Goal: Information Seeking & Learning: Compare options

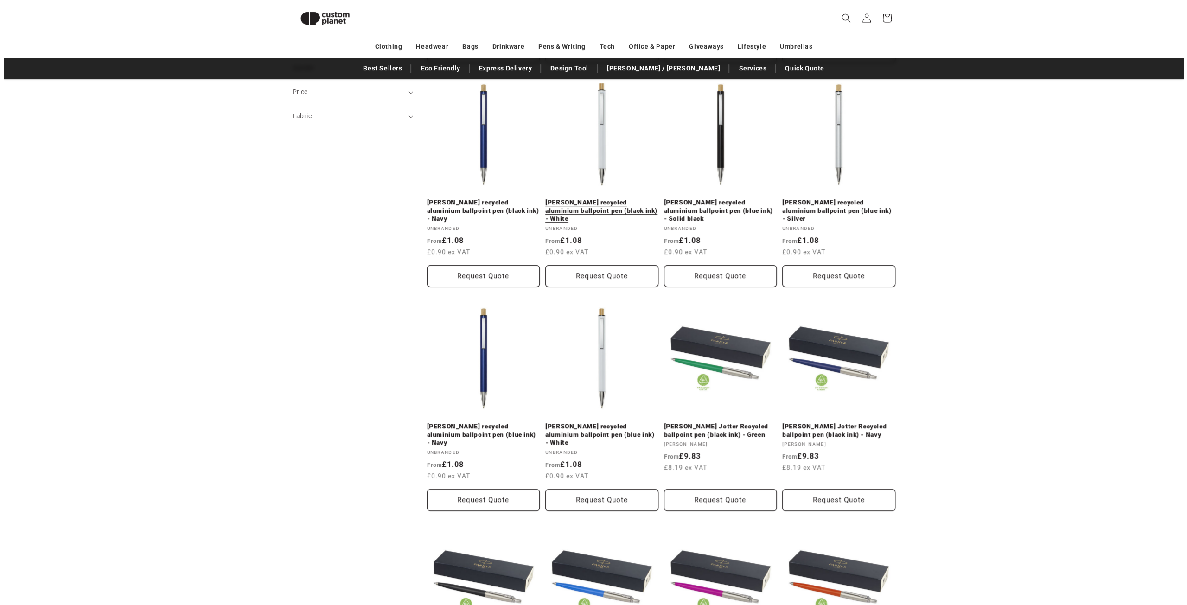
scroll to position [404, 0]
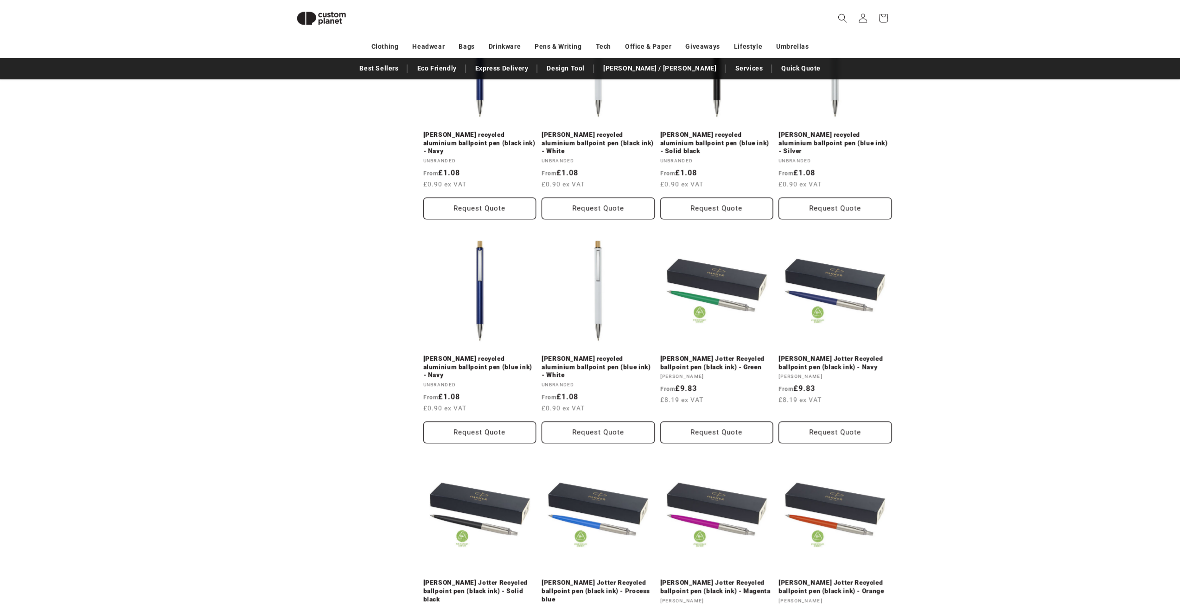
click at [841, 16] on icon "Search" at bounding box center [842, 17] width 9 height 9
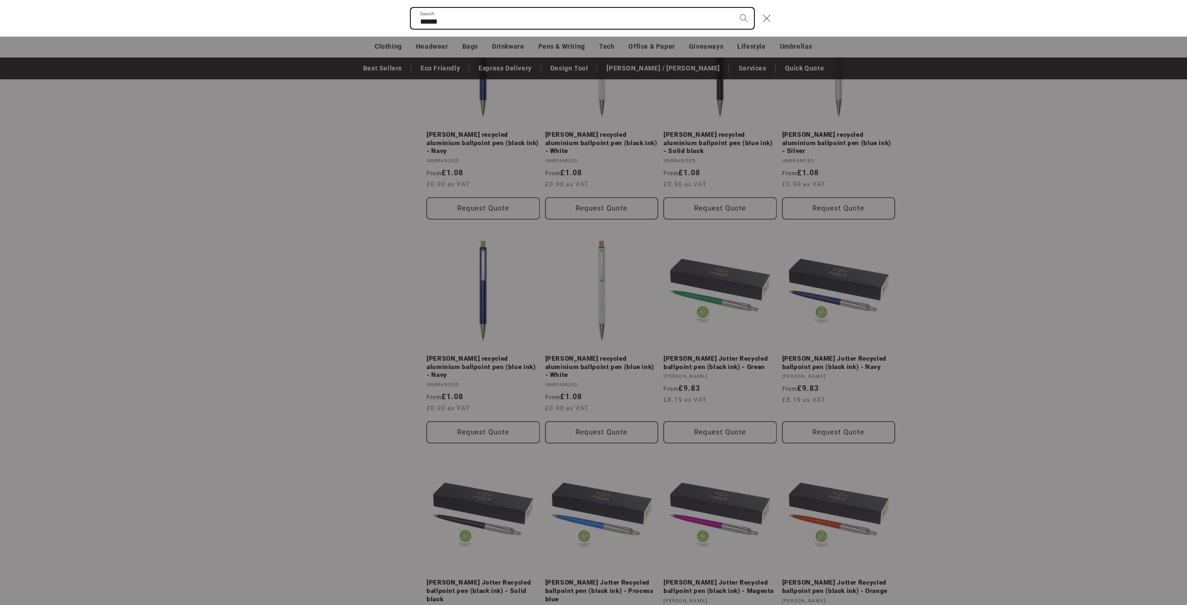
type input "******"
click at [733, 8] on button "Search" at bounding box center [743, 18] width 20 height 20
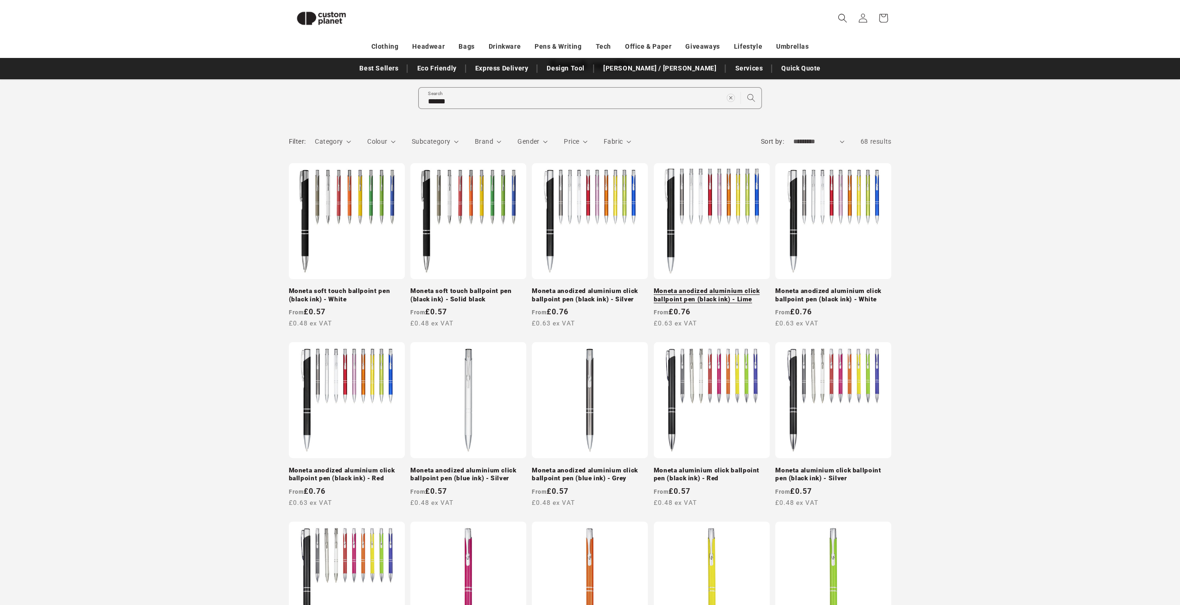
scroll to position [80, 0]
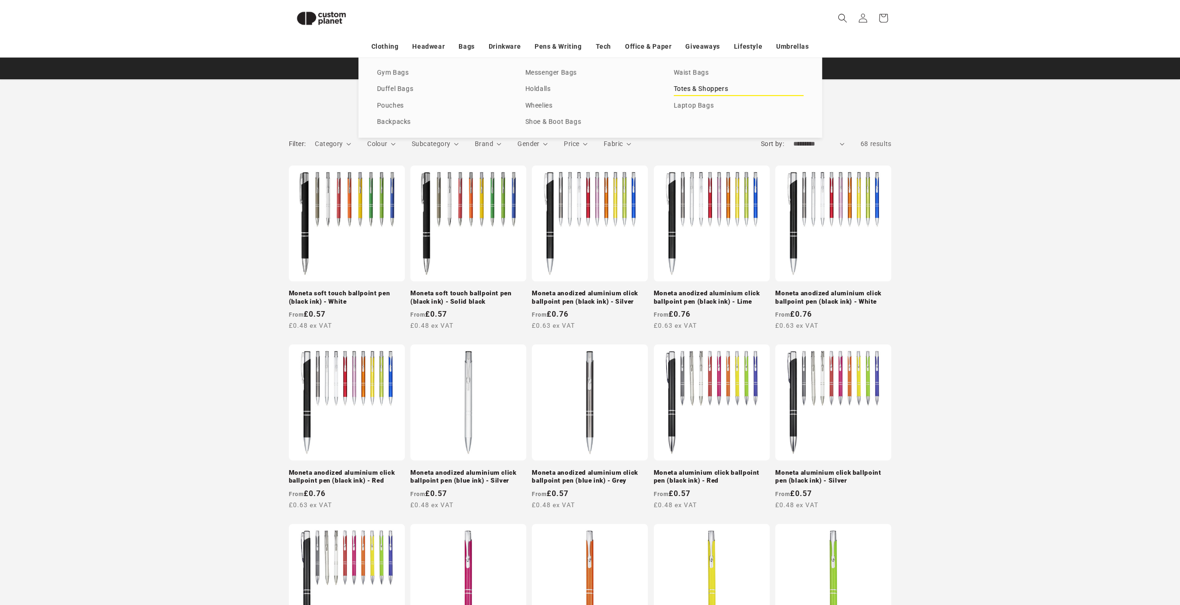
click at [690, 90] on link "Totes & Shoppers" at bounding box center [739, 89] width 130 height 13
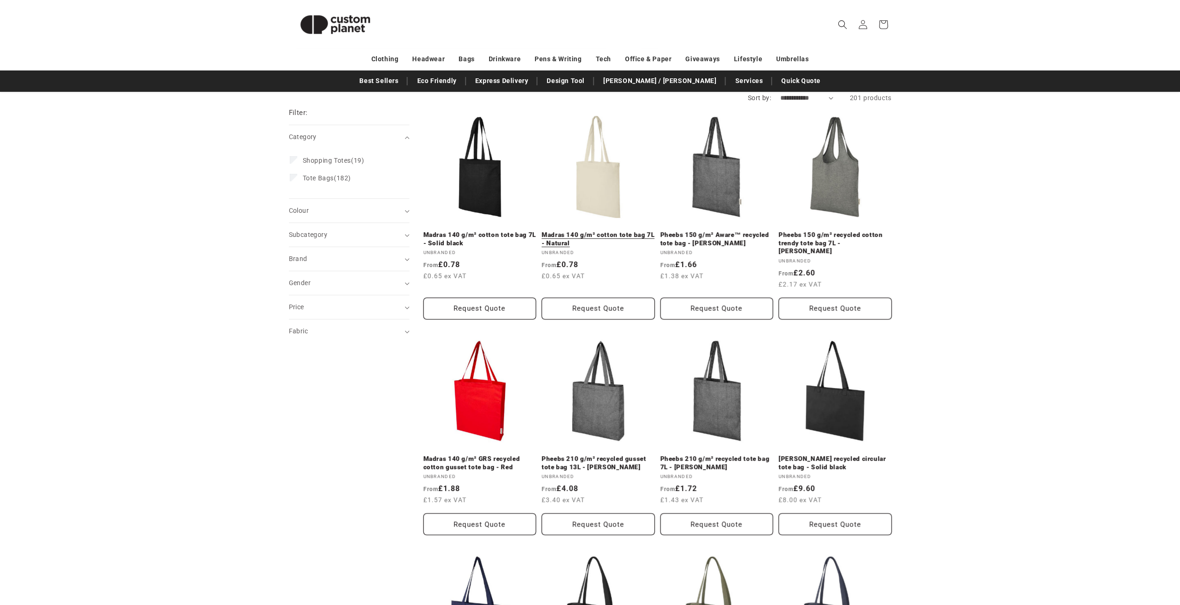
scroll to position [46, 0]
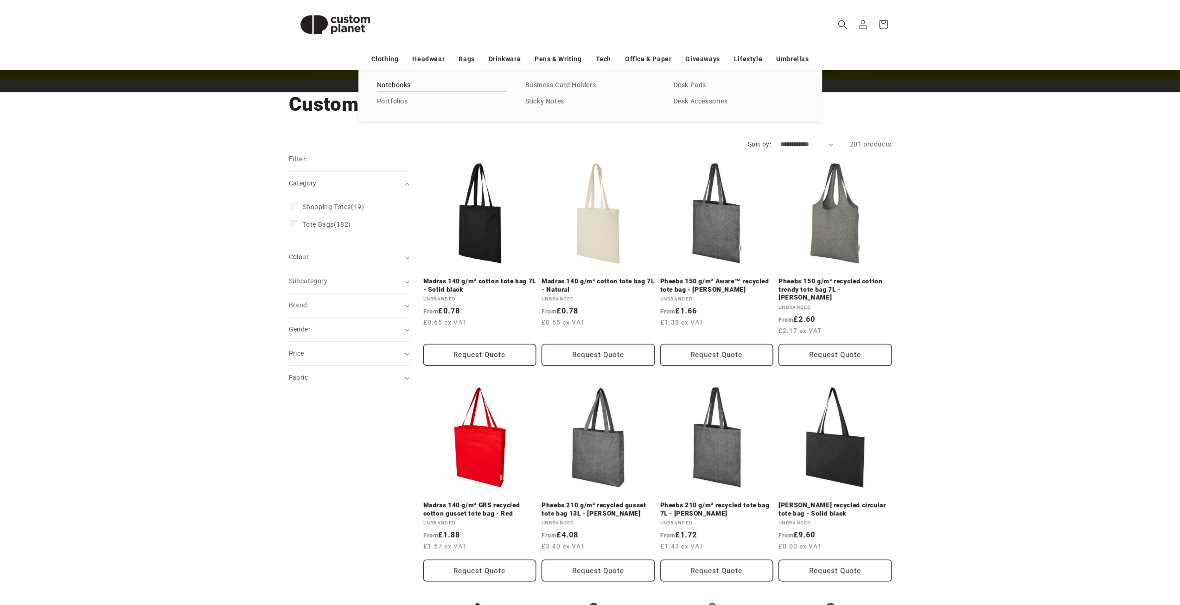
click at [401, 84] on link "Notebooks" at bounding box center [442, 85] width 130 height 13
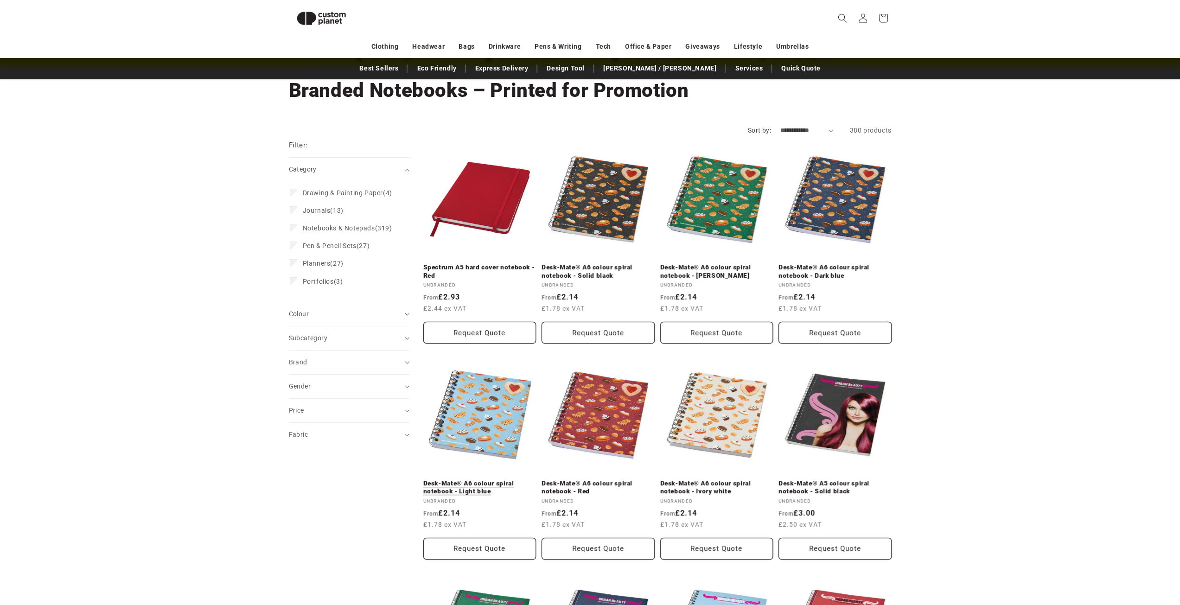
scroll to position [33, 0]
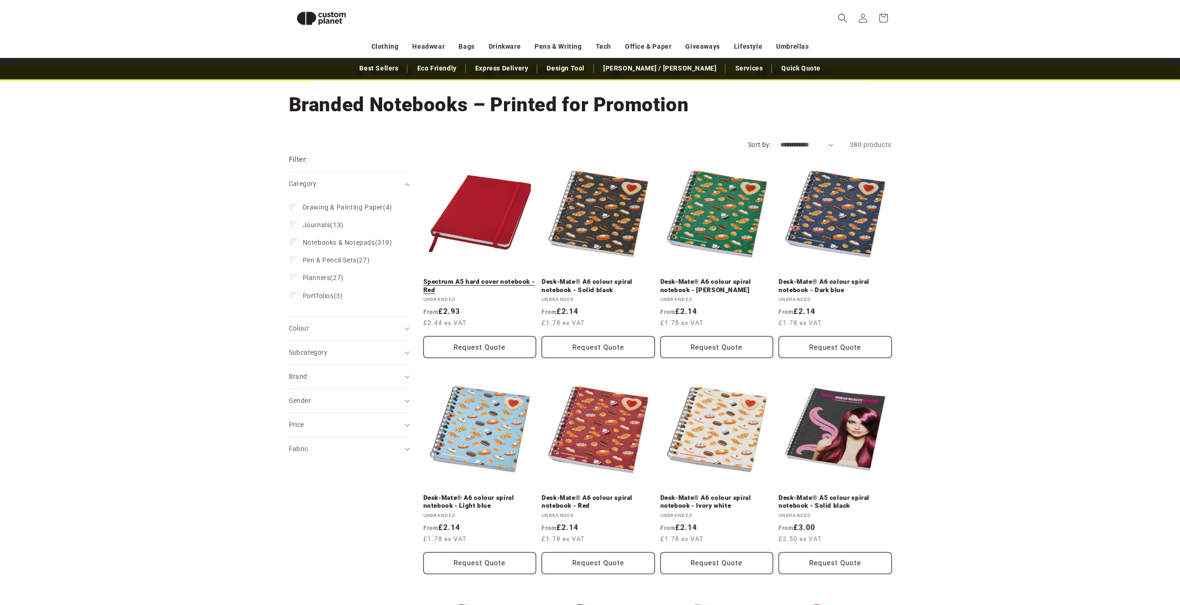
click at [486, 278] on link "Spectrum A5 hard cover notebook - Red" at bounding box center [479, 286] width 113 height 16
click at [301, 332] on span "Colour (0)" at bounding box center [299, 328] width 20 height 7
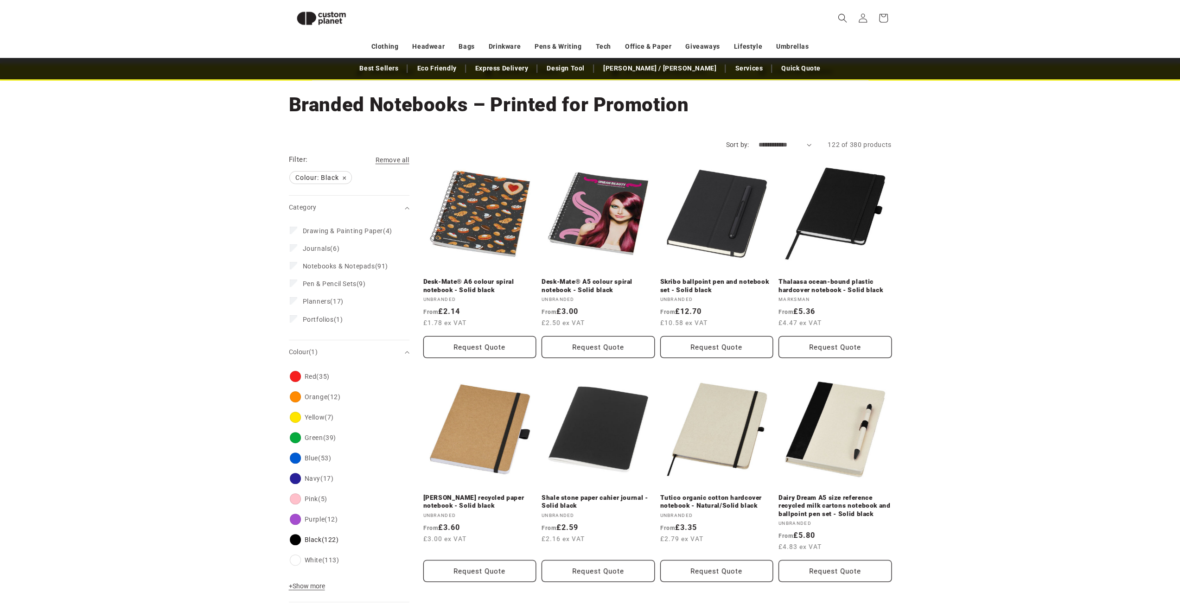
click at [773, 143] on select "**********" at bounding box center [784, 145] width 53 height 10
select select "**********"
click at [758, 140] on select "**********" at bounding box center [784, 145] width 53 height 10
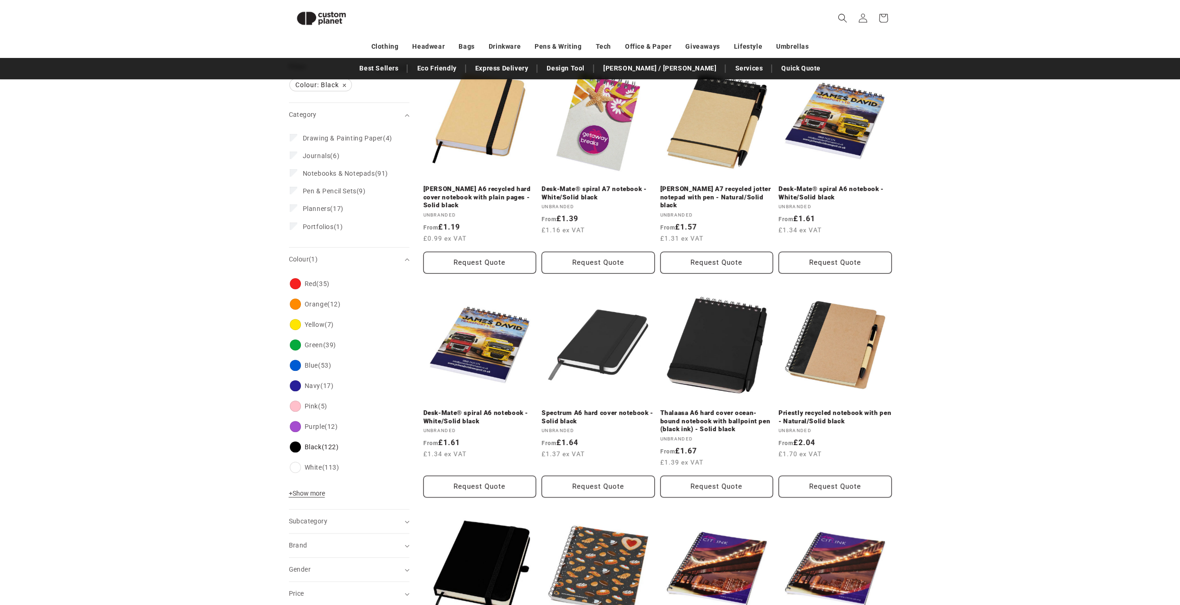
scroll to position [219, 0]
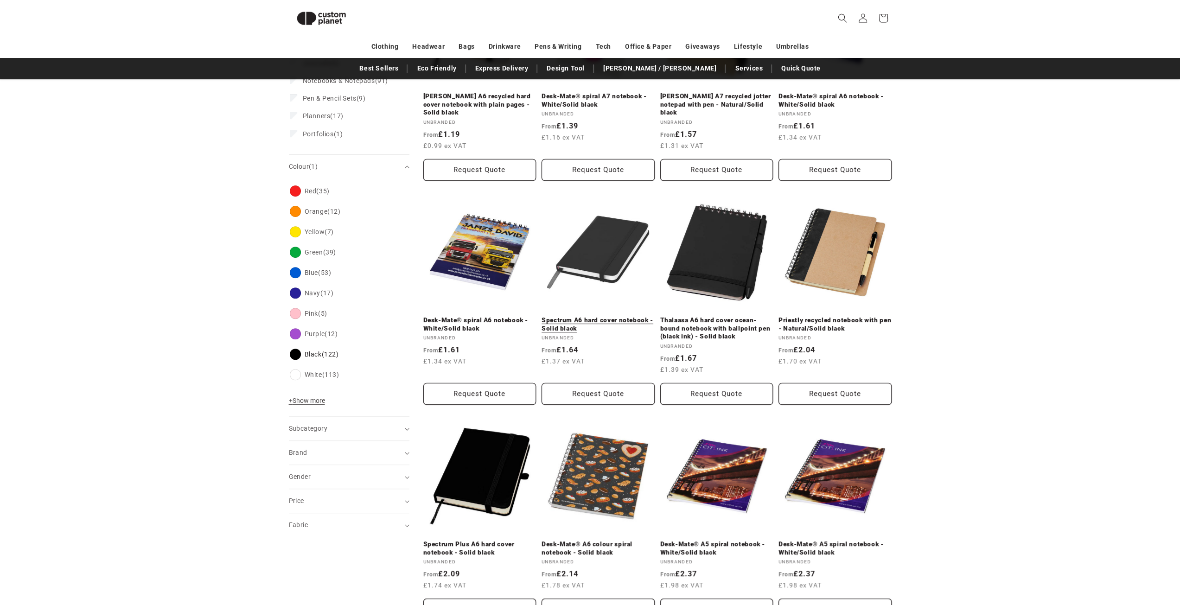
click at [595, 316] on link "Spectrum A6 hard cover notebook - Solid black" at bounding box center [597, 324] width 113 height 16
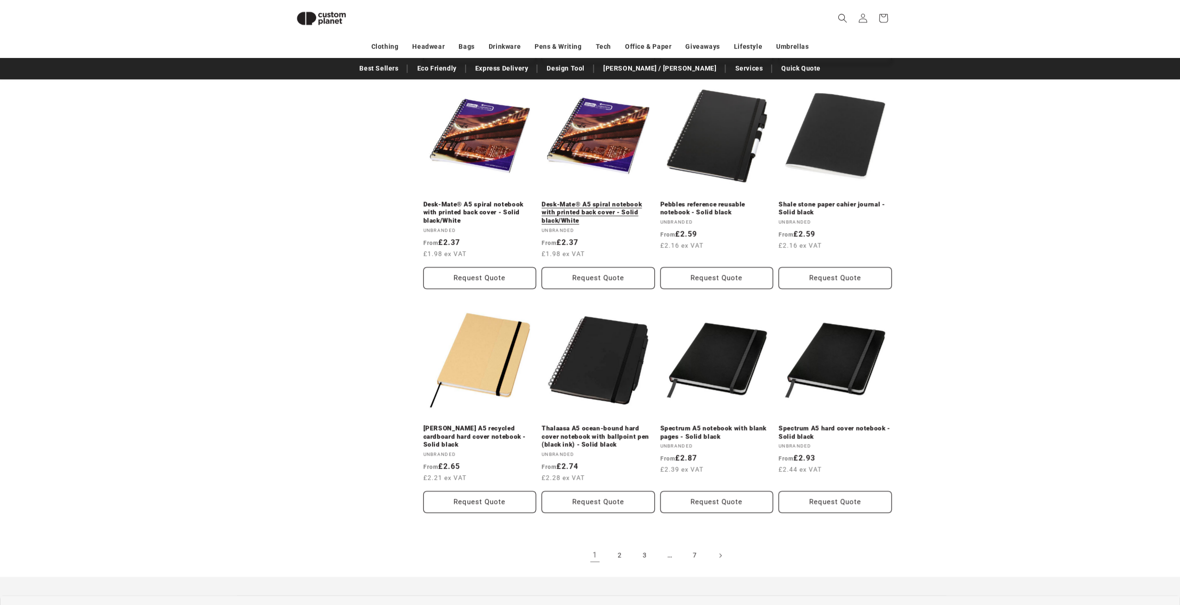
scroll to position [775, 0]
click at [832, 424] on link "Spectrum A5 hard cover notebook - Solid black" at bounding box center [834, 432] width 113 height 16
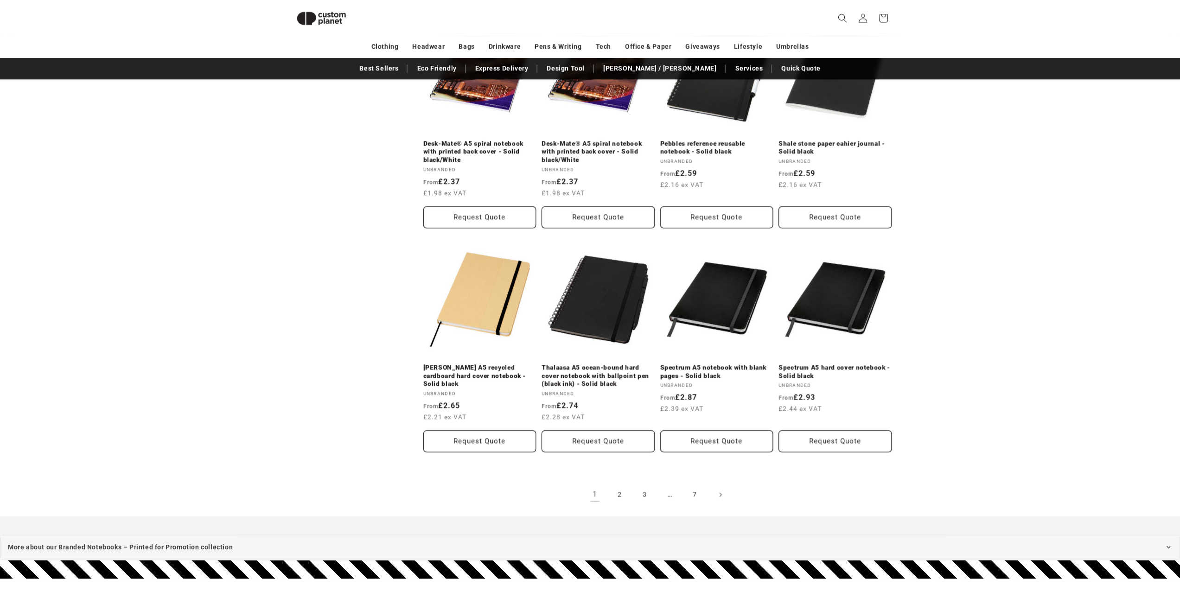
scroll to position [868, 0]
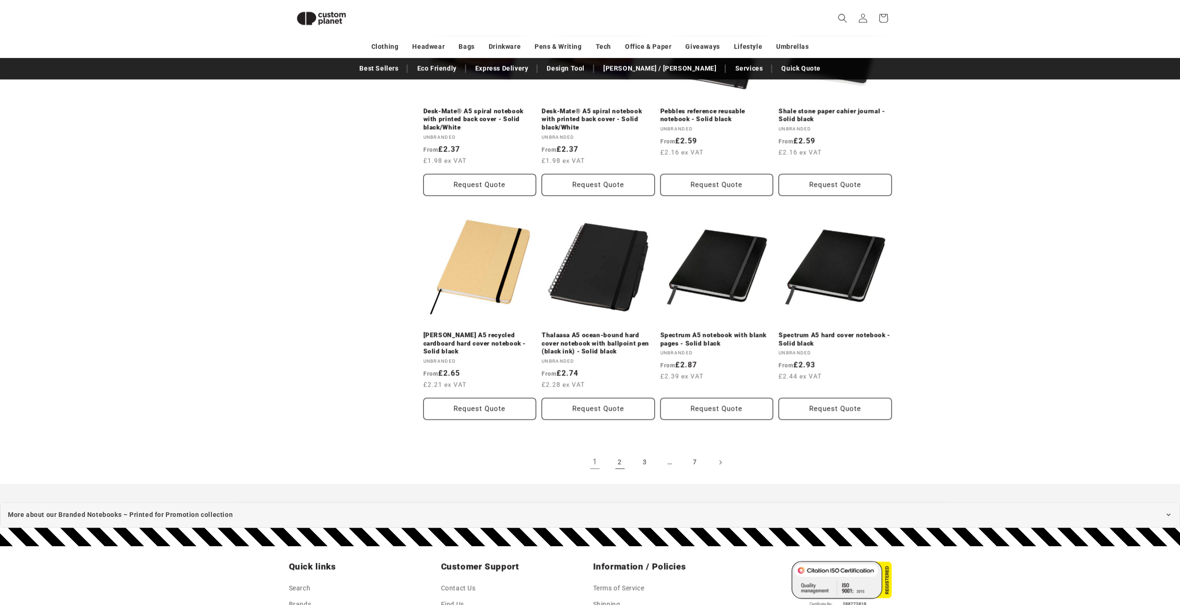
click at [619, 461] on link "2" at bounding box center [620, 462] width 20 height 20
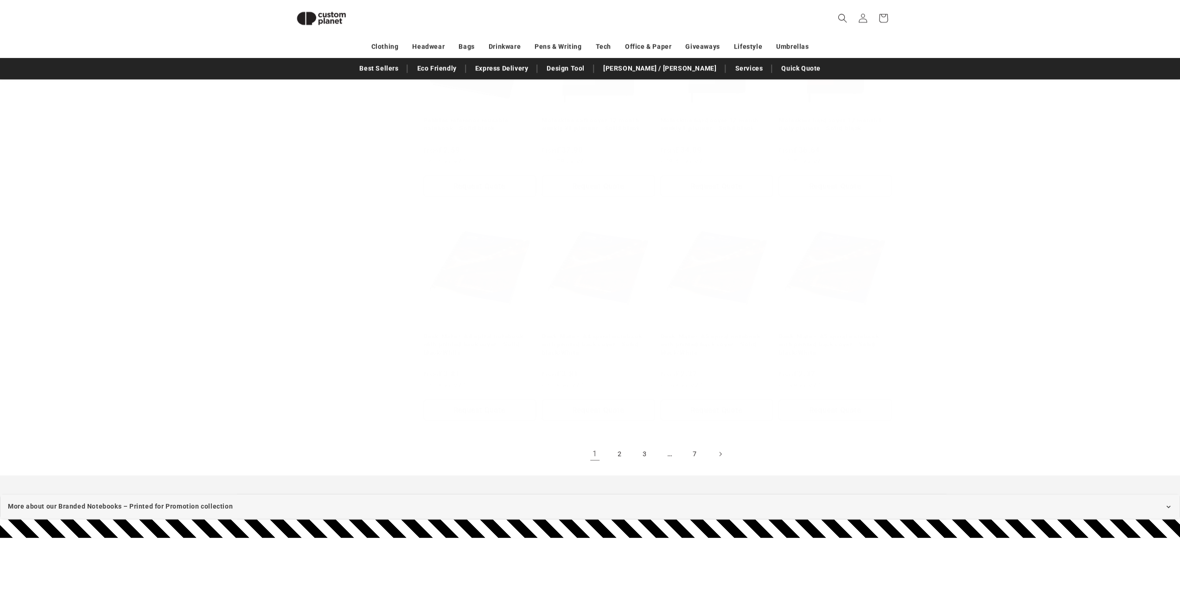
scroll to position [33, 0]
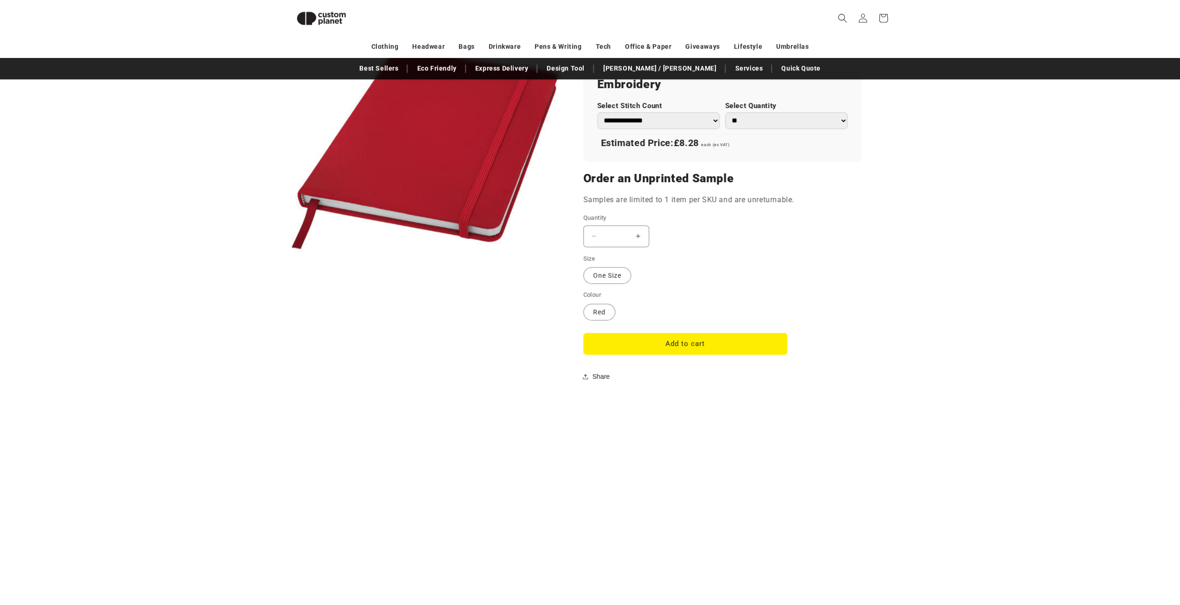
scroll to position [682, 0]
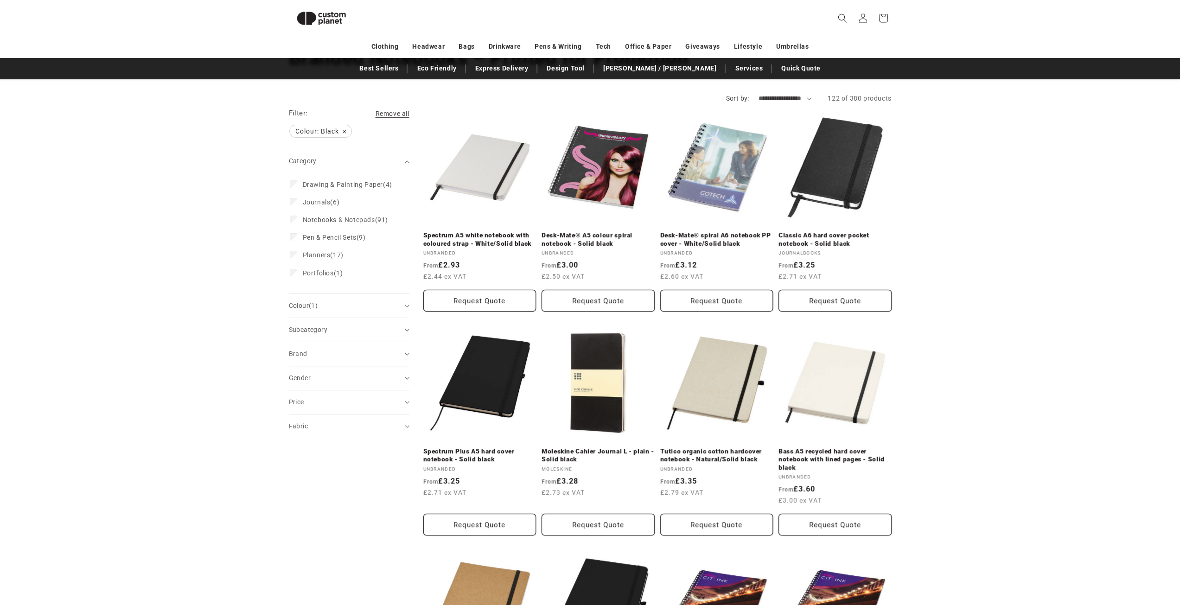
scroll to position [127, 0]
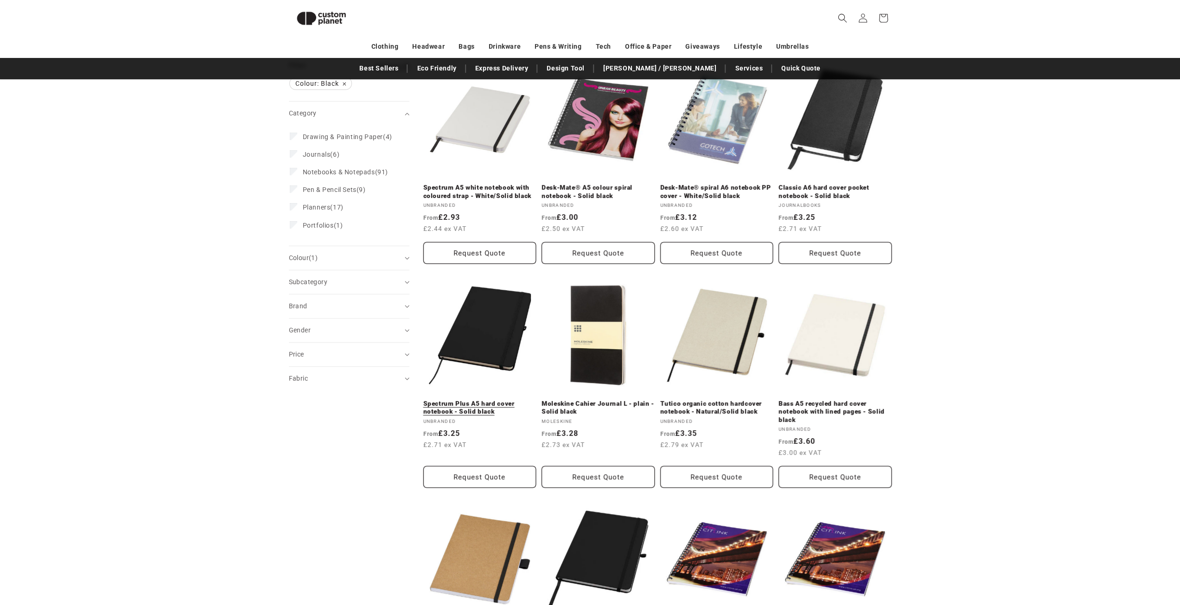
click at [491, 400] on link "Spectrum Plus A5 hard cover notebook - Solid black" at bounding box center [479, 408] width 113 height 16
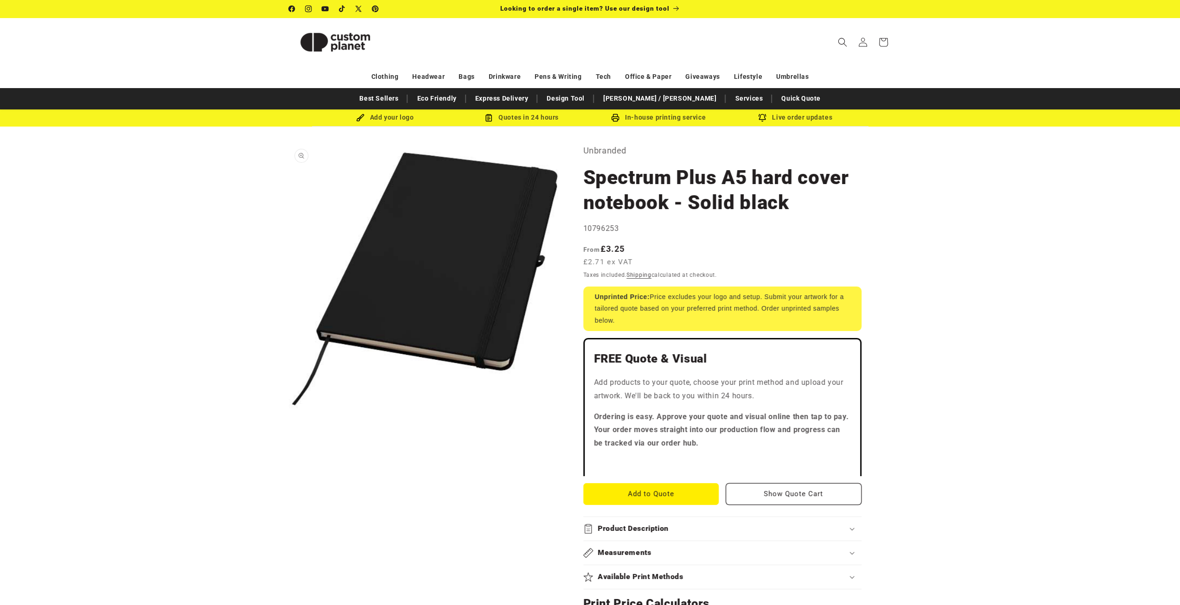
click at [289, 414] on button "Open media 1 in modal" at bounding box center [289, 414] width 0 height 0
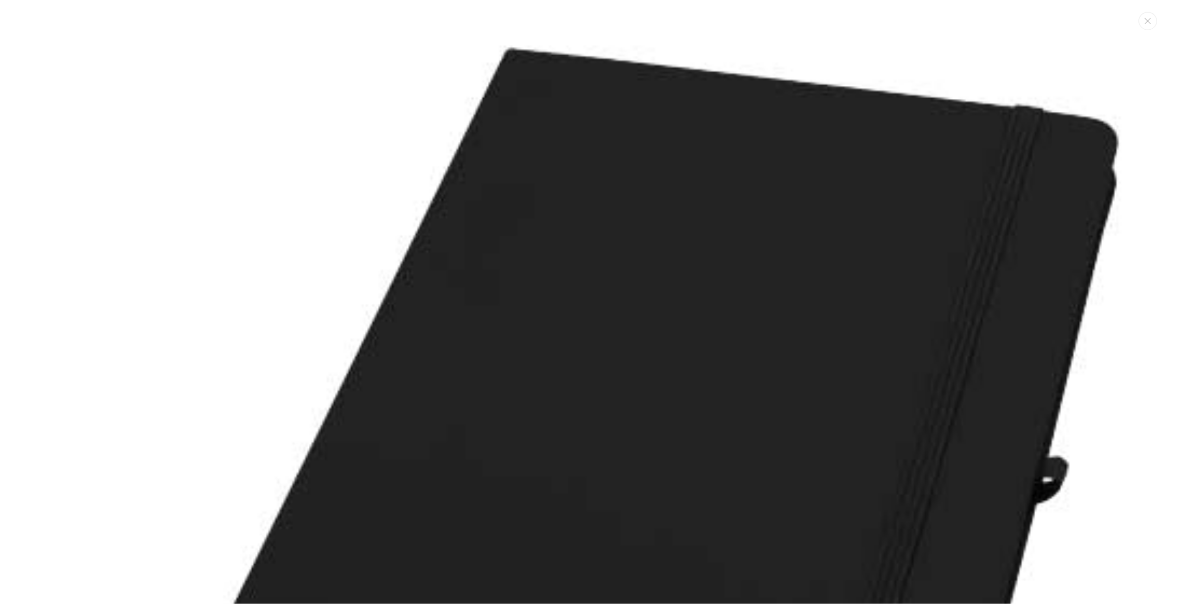
scroll to position [9, 0]
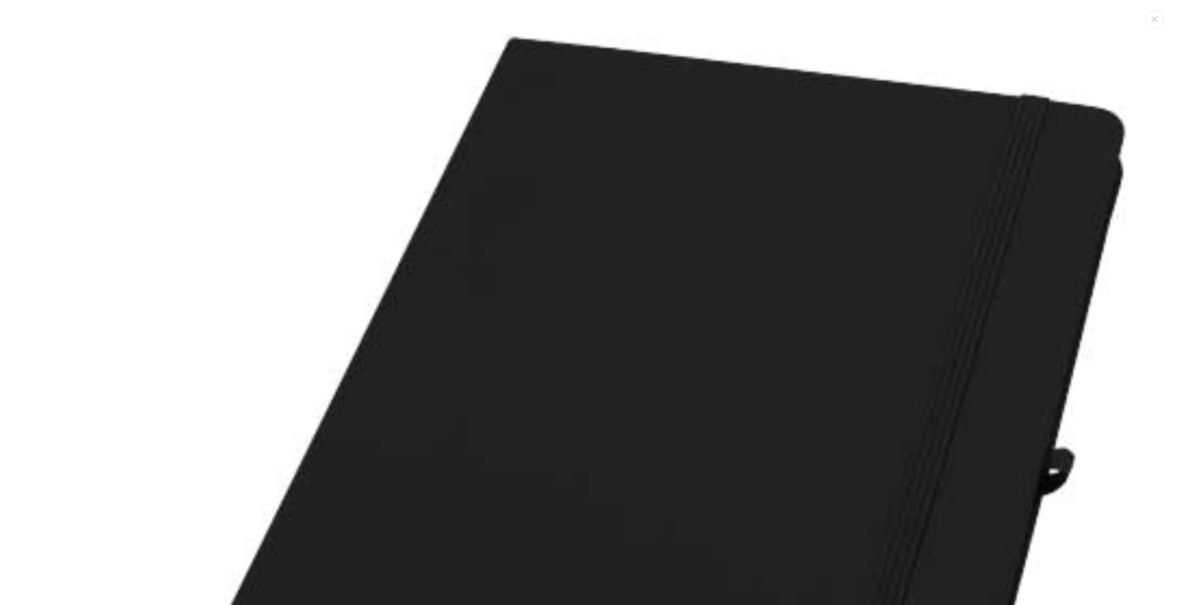
click at [710, 267] on img "Media gallery" at bounding box center [593, 542] width 1085 height 1085
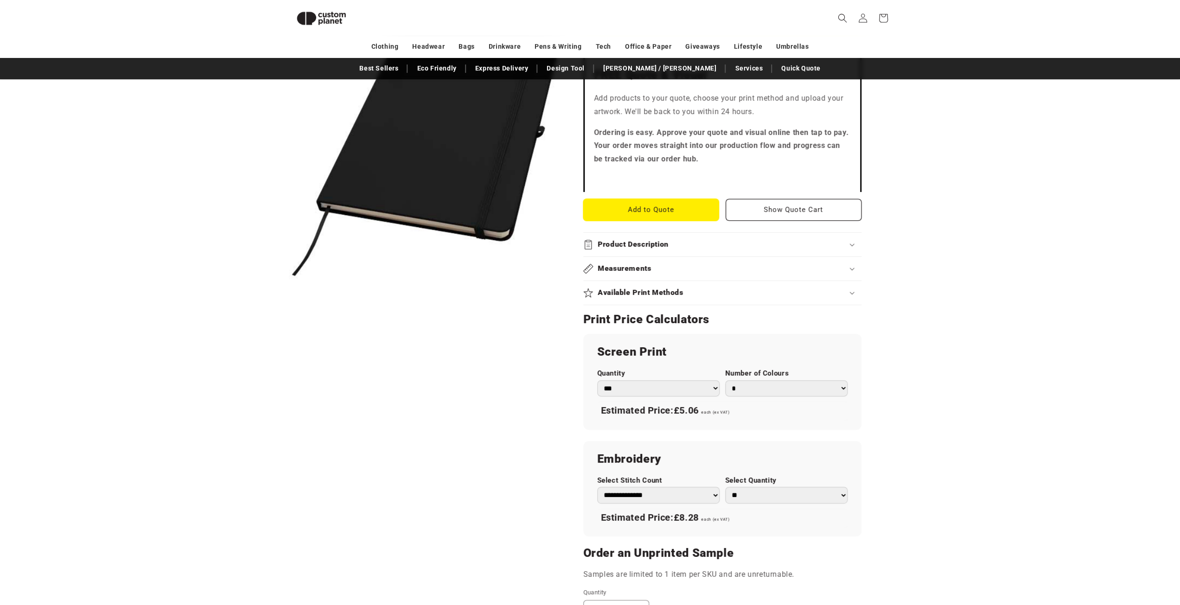
scroll to position [266, 0]
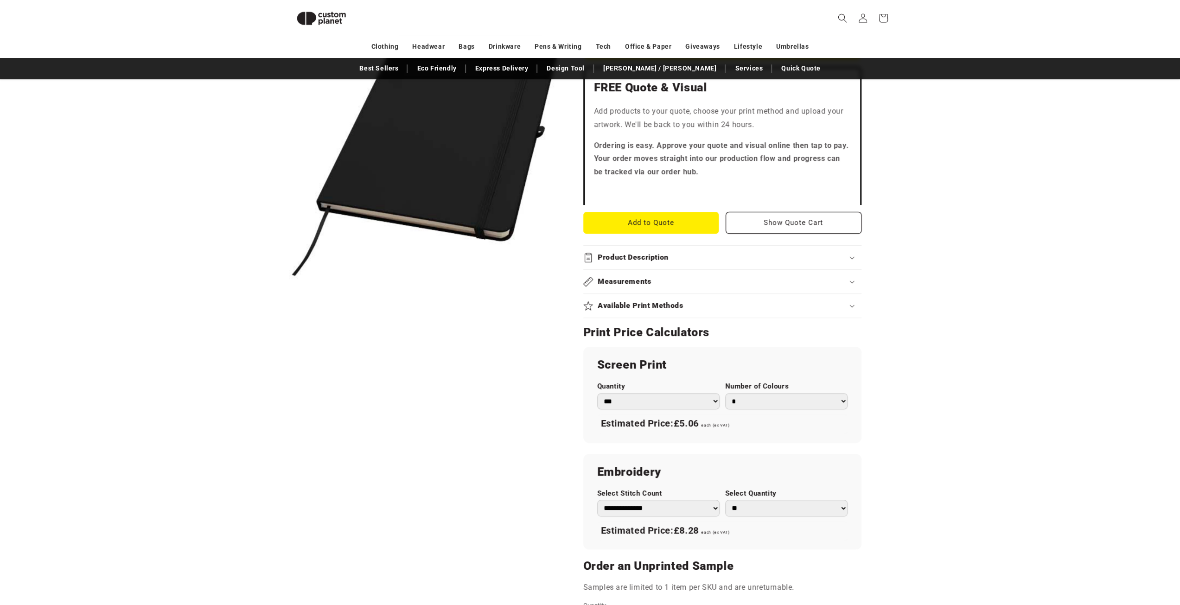
click at [848, 254] on div "Product Description" at bounding box center [722, 258] width 278 height 10
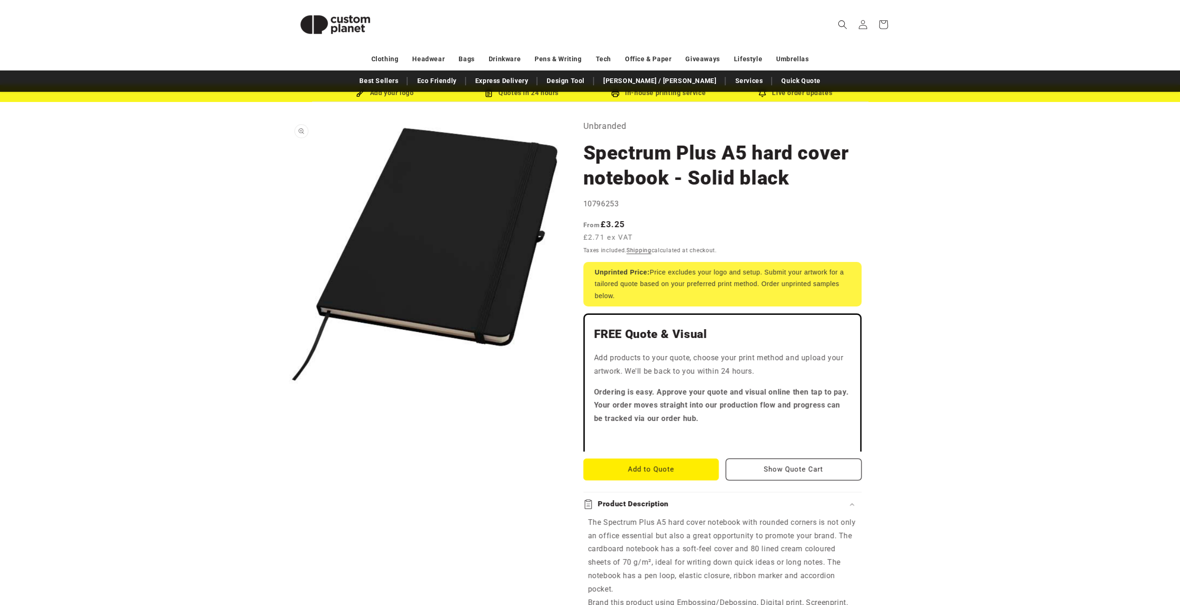
scroll to position [0, 0]
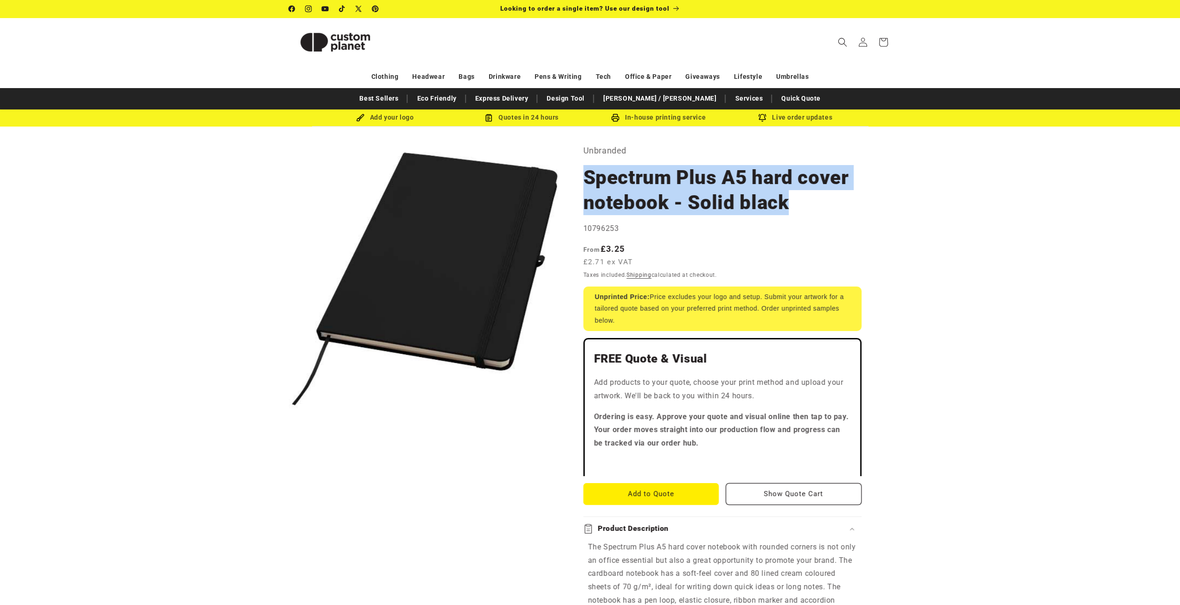
drag, startPoint x: 791, startPoint y: 204, endPoint x: 586, endPoint y: 185, distance: 206.2
click at [586, 185] on h1 "Spectrum Plus A5 hard cover notebook - Solid black" at bounding box center [722, 190] width 278 height 50
copy h1 "Spectrum Plus A5 hard cover notebook - Solid black"
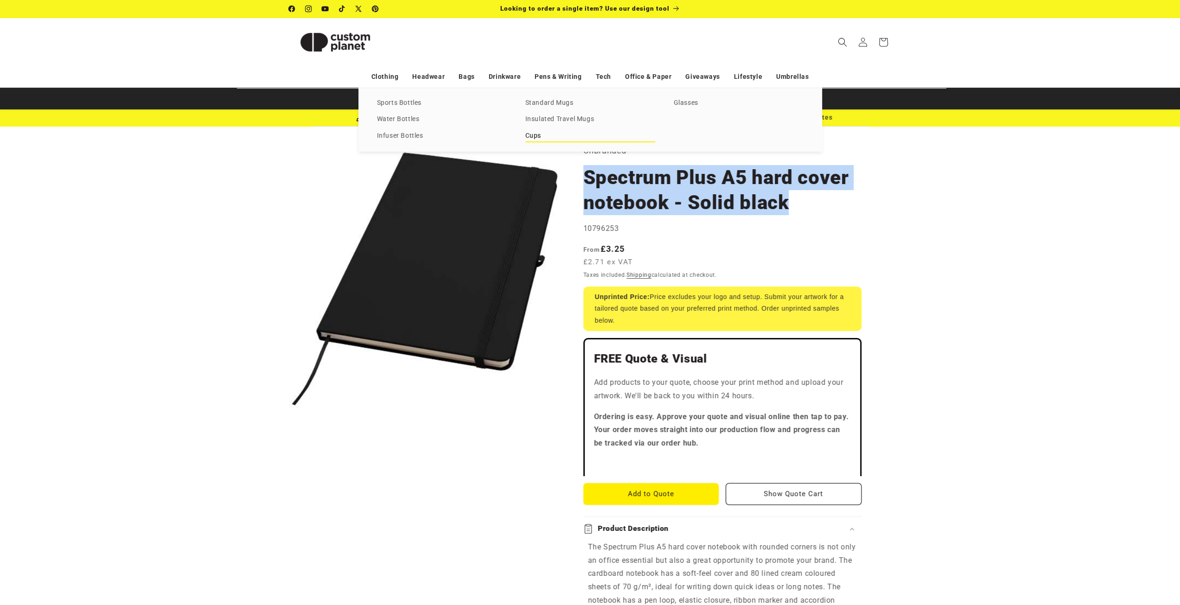
click at [532, 134] on link "Cups" at bounding box center [590, 136] width 130 height 13
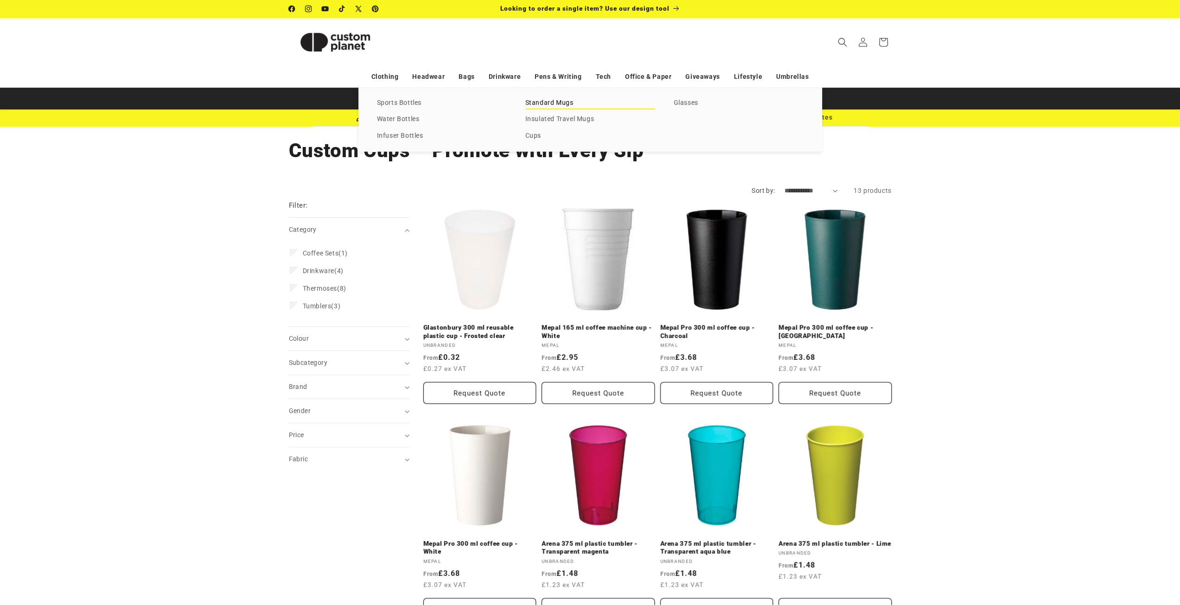
click at [536, 102] on link "Standard Mugs" at bounding box center [590, 103] width 130 height 13
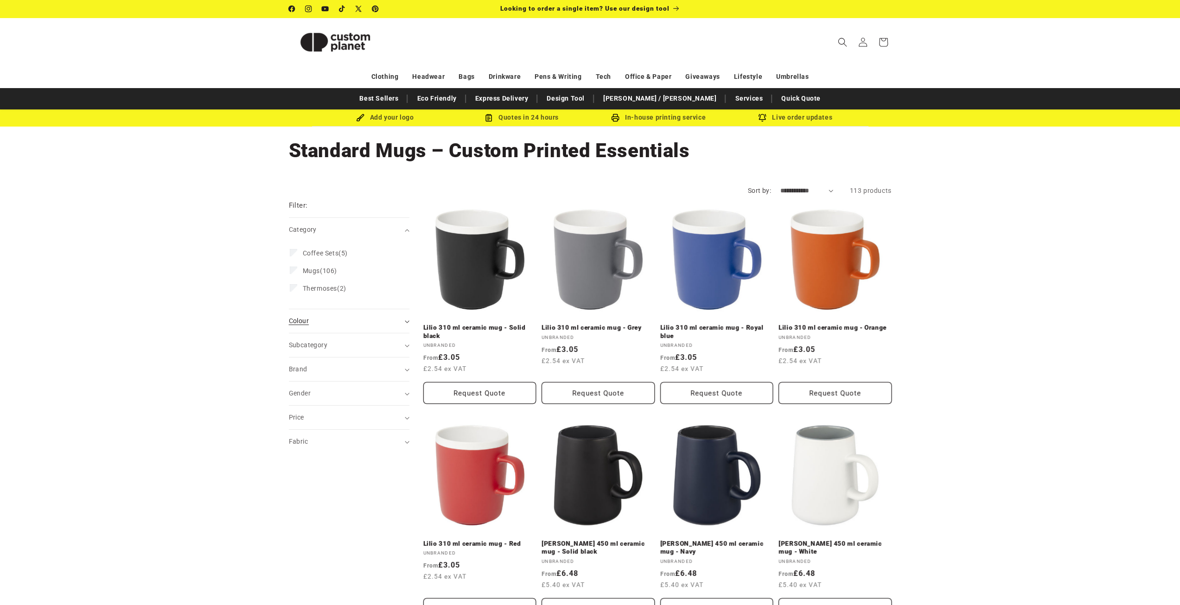
click at [300, 318] on span "Colour (0)" at bounding box center [299, 320] width 20 height 7
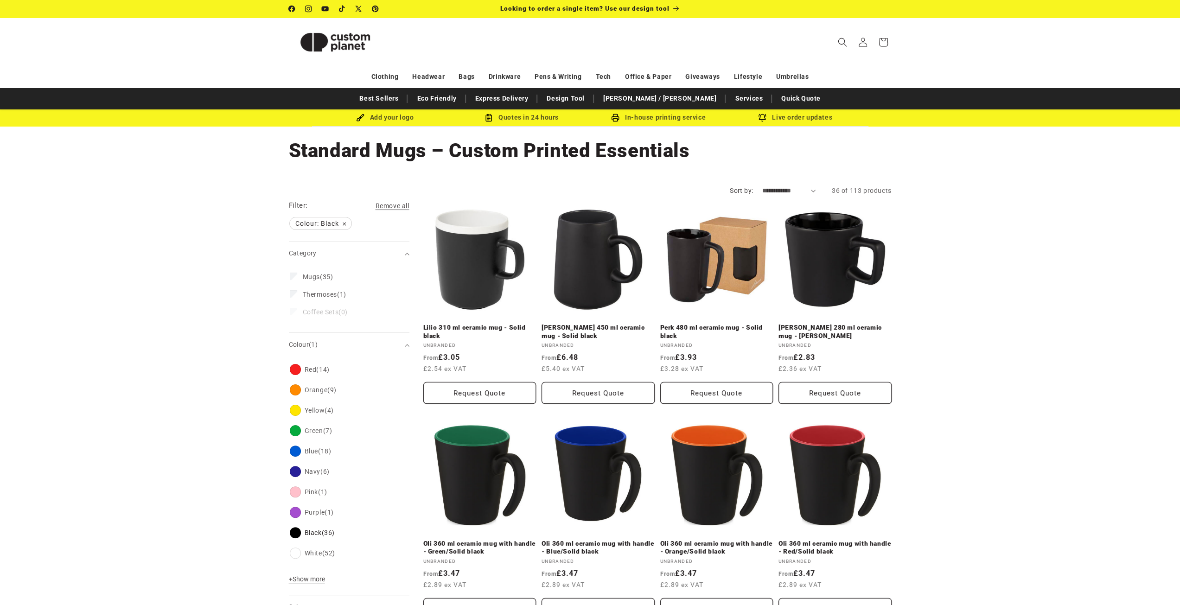
click at [781, 191] on select "**********" at bounding box center [788, 191] width 53 height 10
select select "**********"
click at [762, 186] on select "**********" at bounding box center [788, 191] width 53 height 10
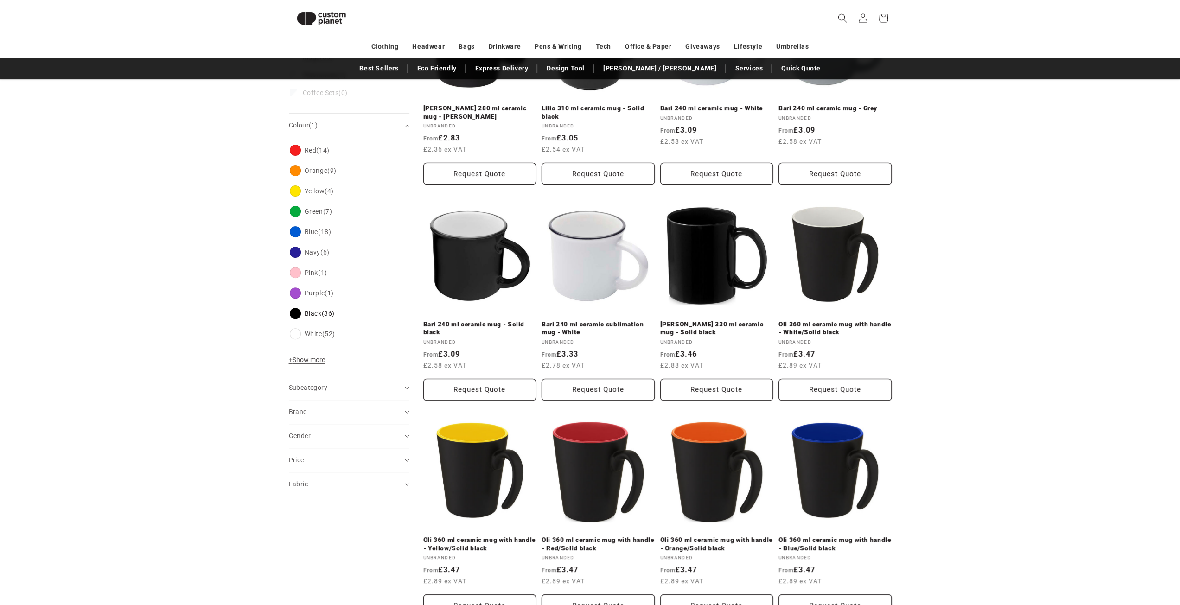
scroll to position [219, 0]
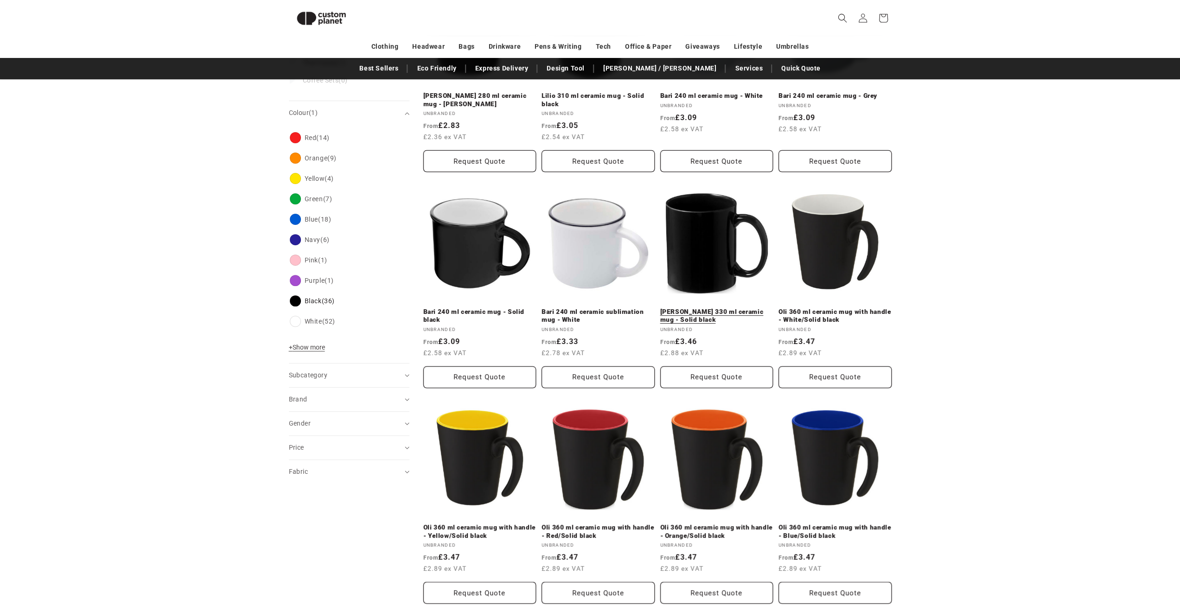
click at [699, 308] on link "[PERSON_NAME] 330 ml ceramic mug - Solid black" at bounding box center [716, 316] width 113 height 16
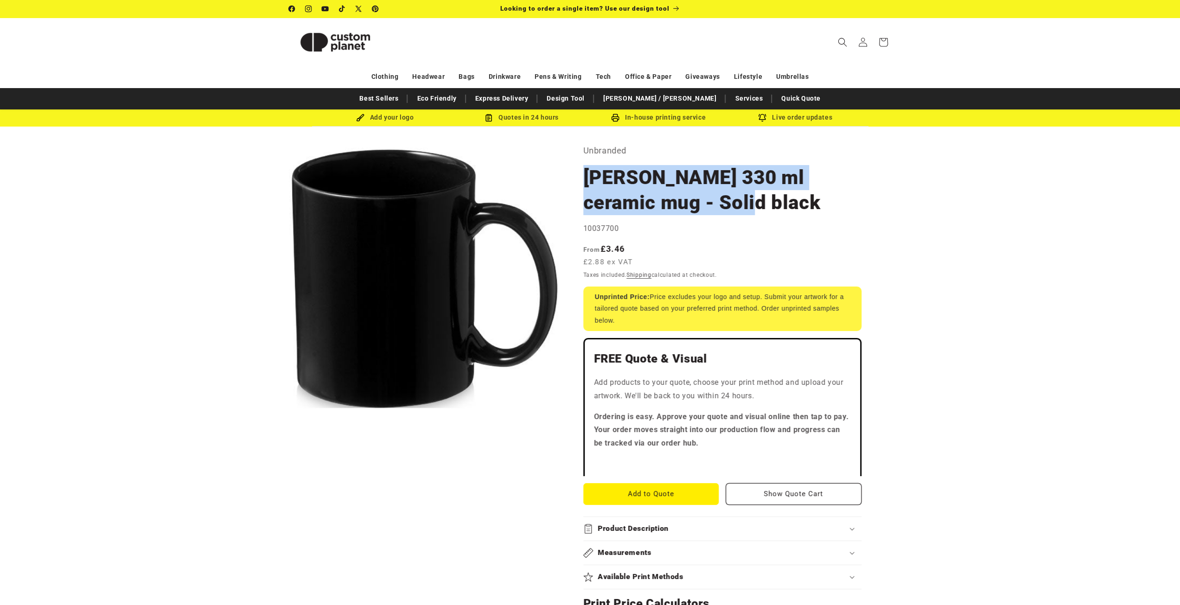
drag, startPoint x: 690, startPoint y: 204, endPoint x: 585, endPoint y: 177, distance: 108.1
click at [585, 177] on h1 "Santos 330 ml ceramic mug - Solid black" at bounding box center [722, 190] width 278 height 50
copy h1 "Santos 330 ml ceramic mug - Solid black"
click at [289, 414] on button "Open media 1 in modal" at bounding box center [289, 414] width 0 height 0
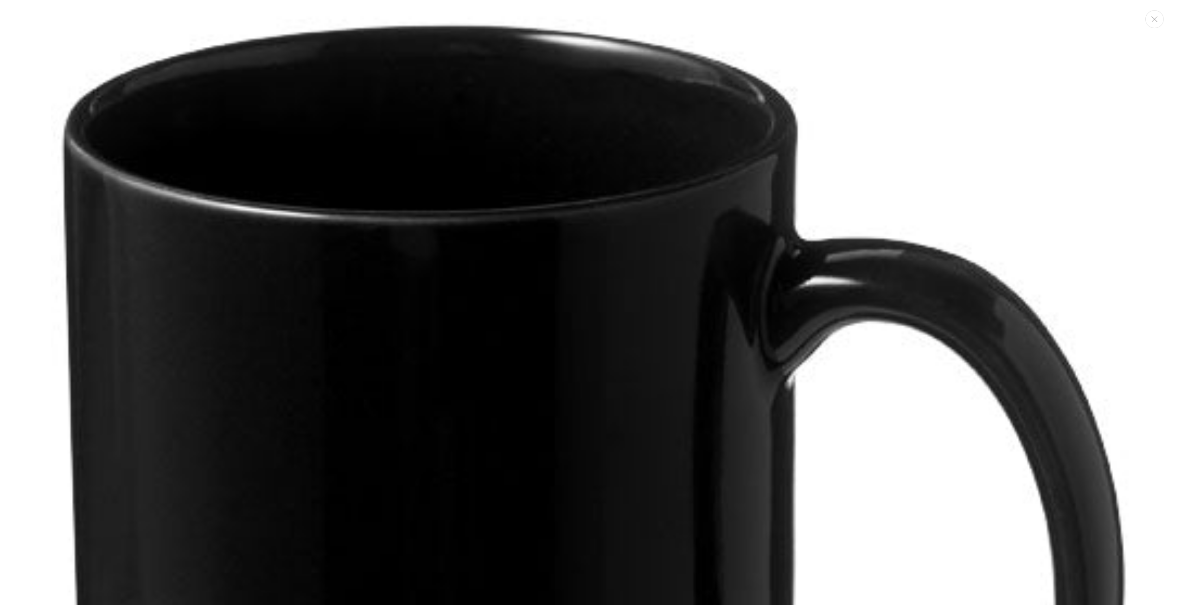
click at [529, 242] on img "Media gallery" at bounding box center [593, 542] width 1085 height 1085
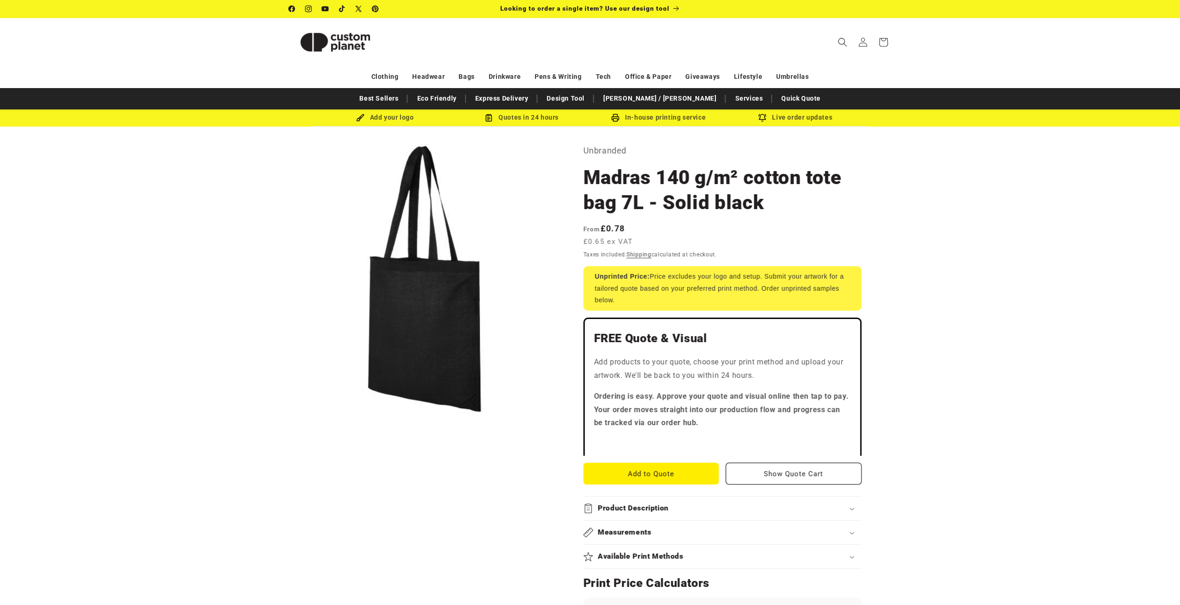
click at [910, 380] on div "Skip to product information Open media 1 in modal 1 / of 1 Unbranded Madras 140…" at bounding box center [590, 587] width 649 height 889
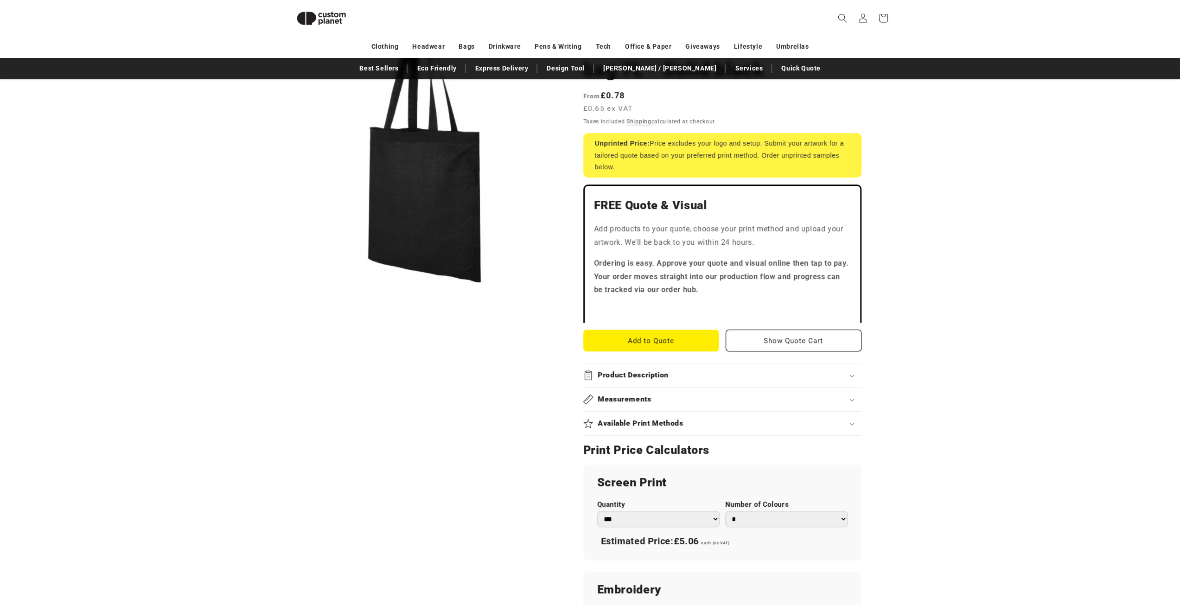
scroll to position [127, 0]
click at [849, 374] on div "Product Description" at bounding box center [722, 376] width 278 height 10
